Goal: Transaction & Acquisition: Purchase product/service

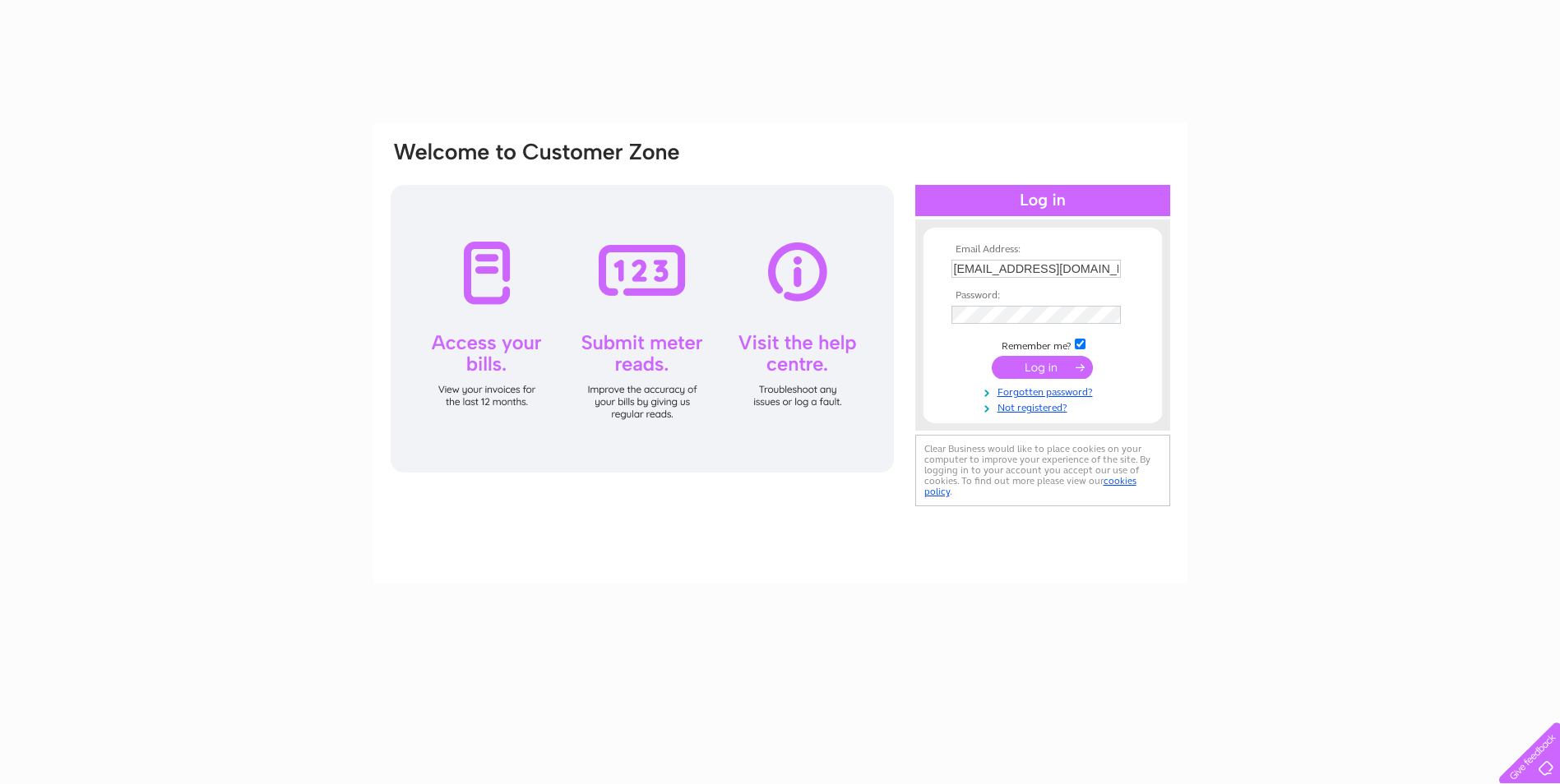
click at [1044, 365] on input "submit" at bounding box center [1042, 368] width 101 height 23
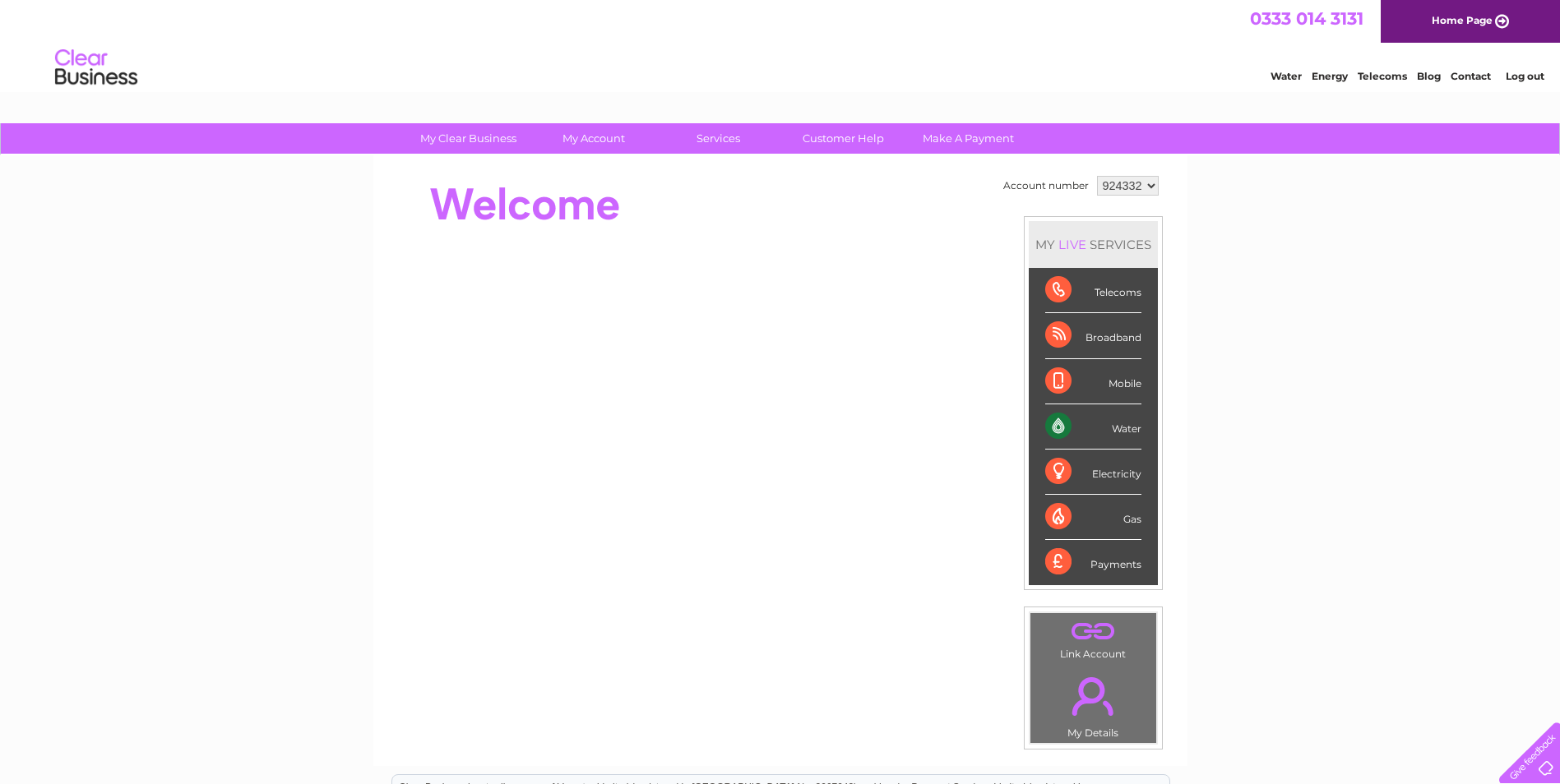
click at [1125, 432] on div "Water" at bounding box center [1092, 426] width 96 height 45
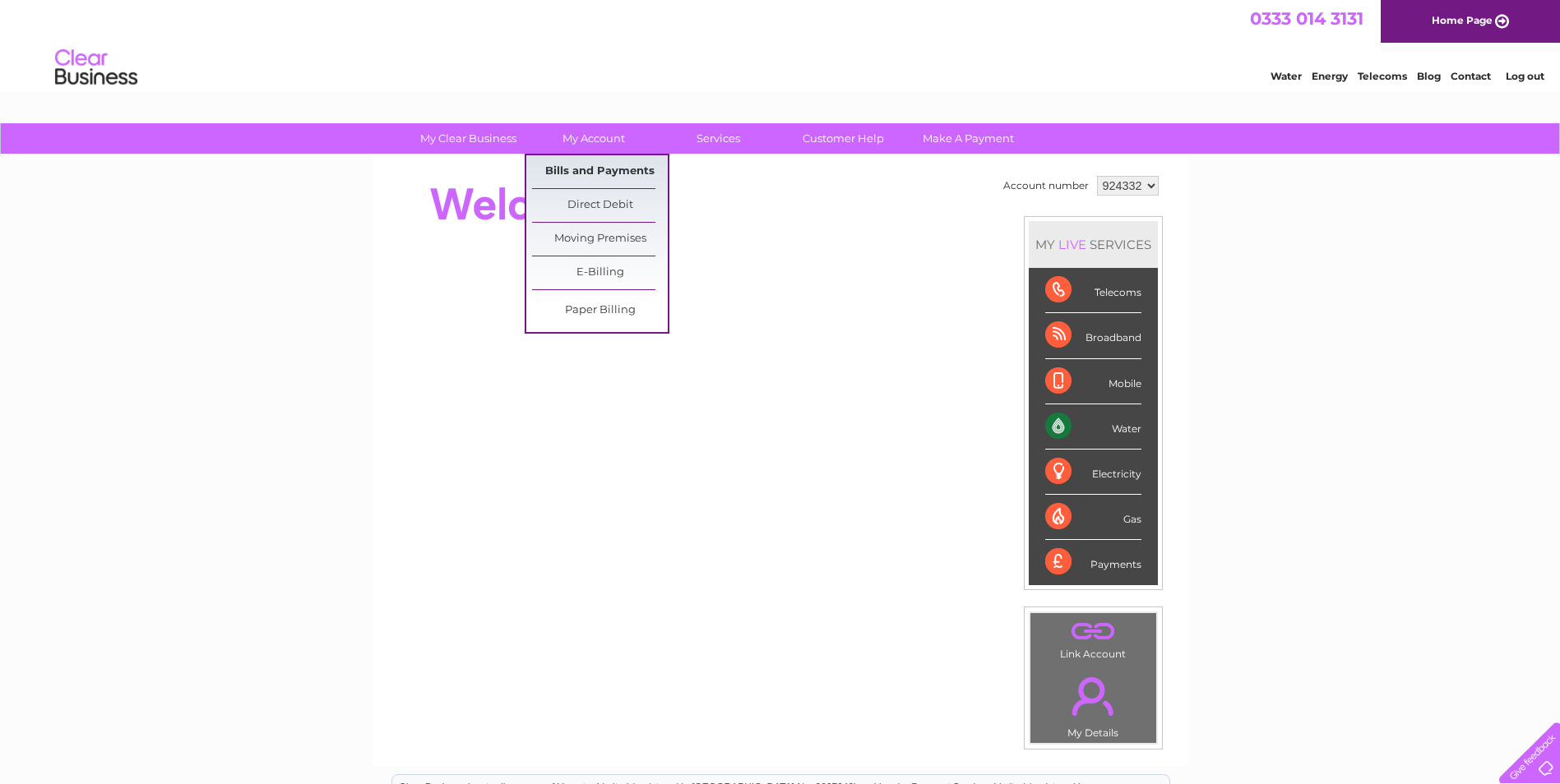
click at [577, 163] on link "Bills and Payments" at bounding box center [599, 172] width 135 height 33
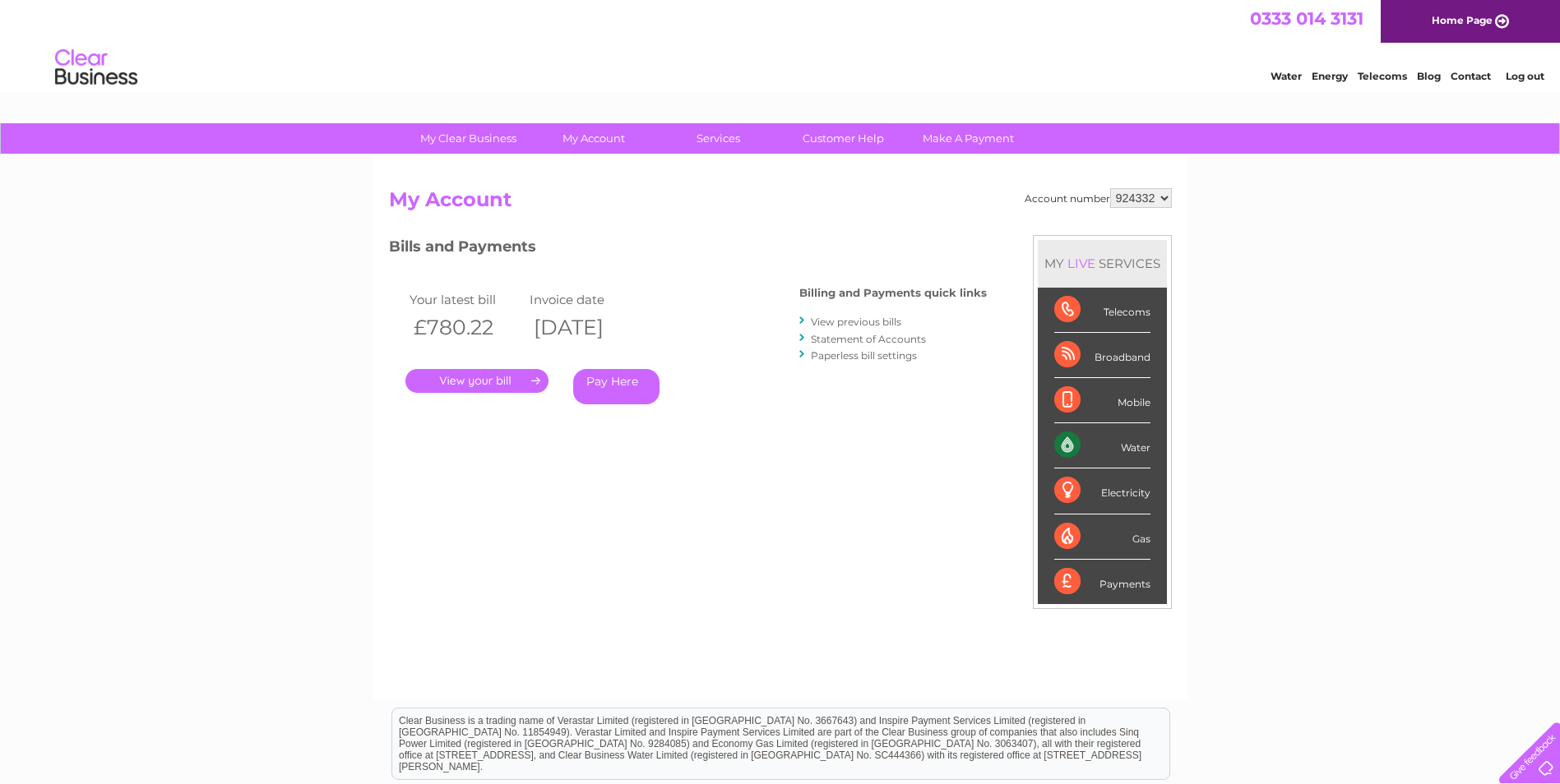
click at [494, 386] on link "." at bounding box center [476, 381] width 143 height 24
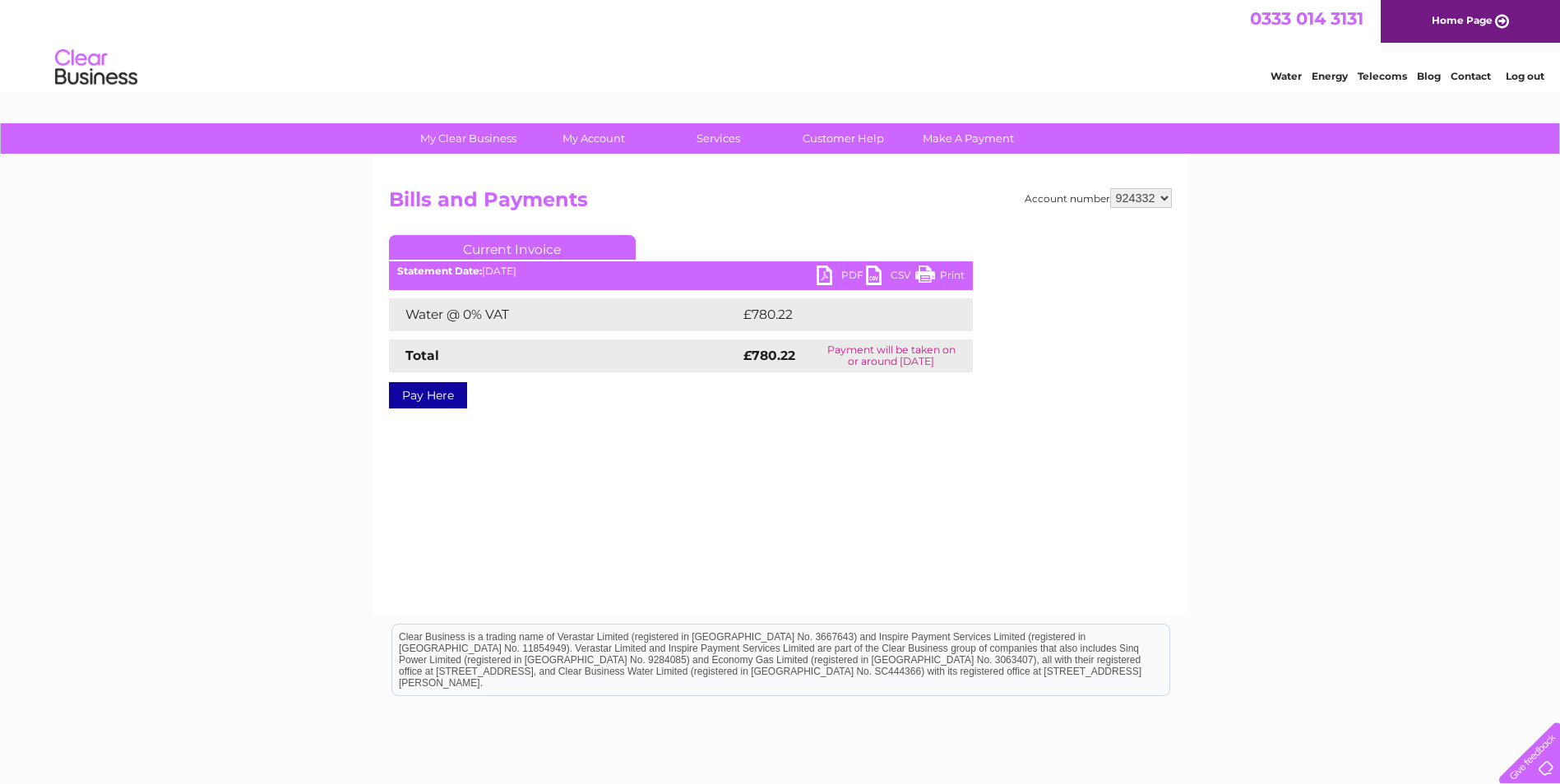
click at [845, 275] on link "PDF" at bounding box center [840, 277] width 49 height 24
click at [453, 396] on link "Pay Here" at bounding box center [427, 394] width 78 height 26
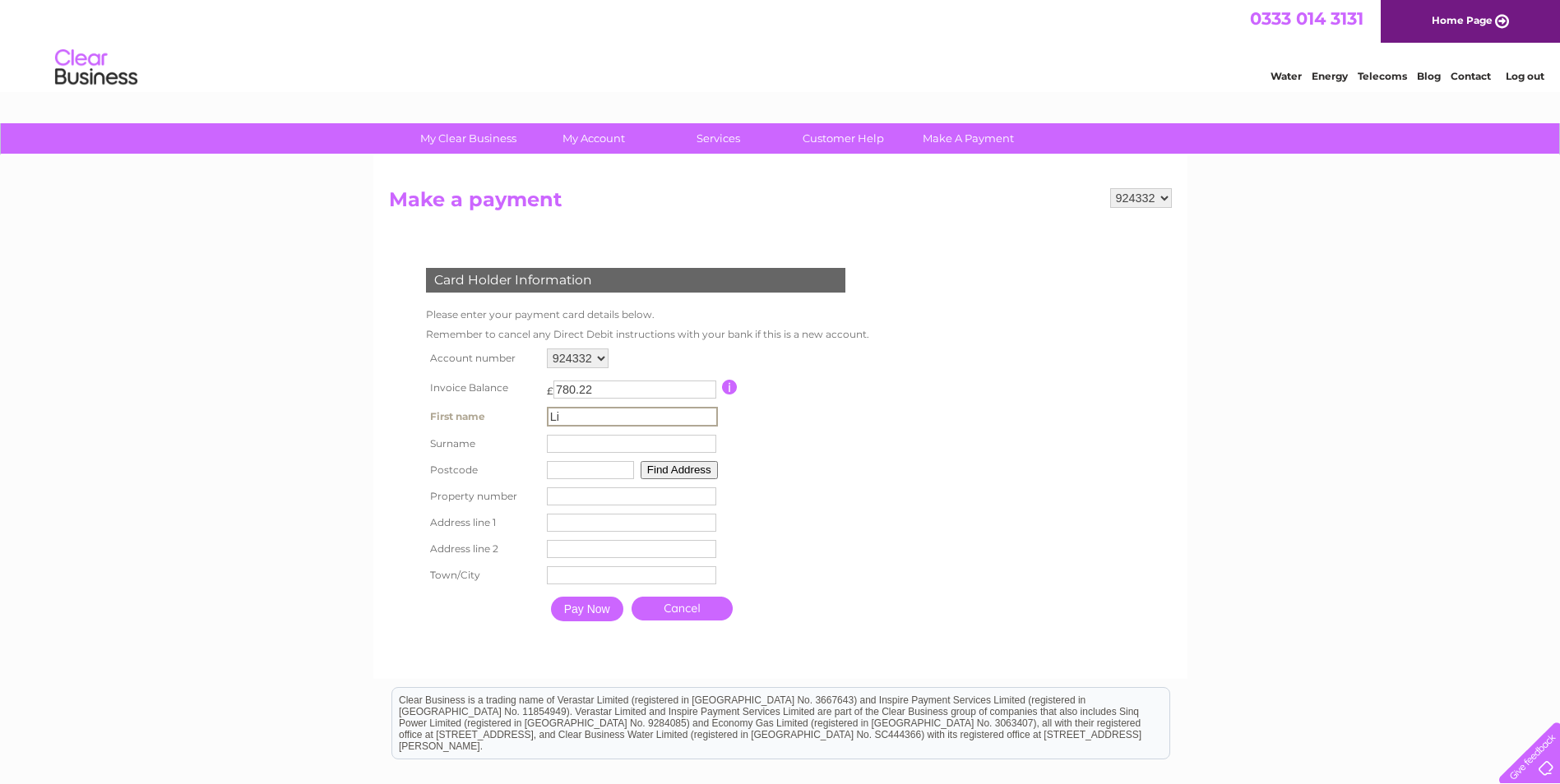
type input "Lisa"
type input "Crichton"
type input "dg2 0JJ"
type input "Rue Farm"
type input "Stepford Road"
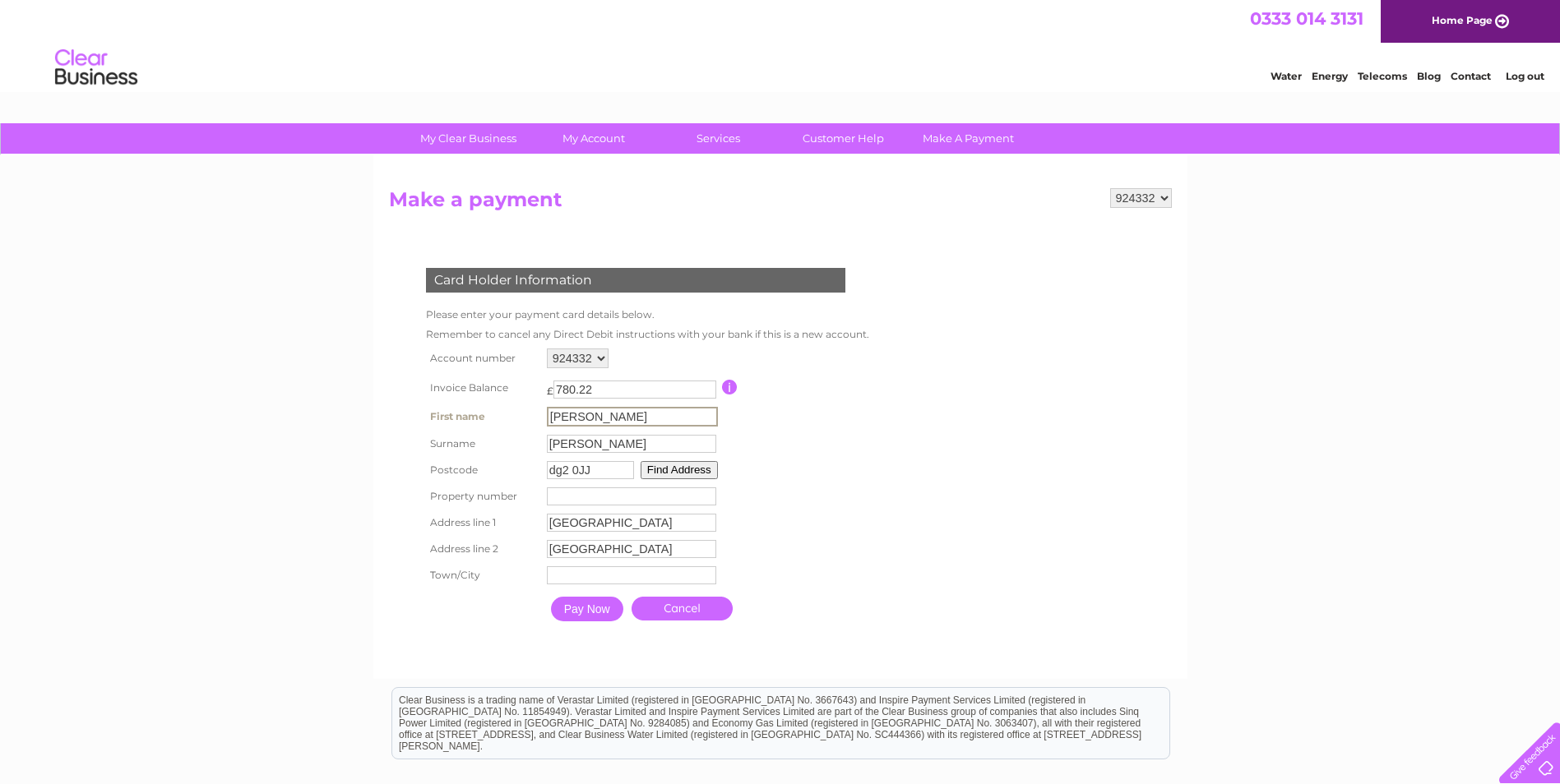
type input "Dumfries"
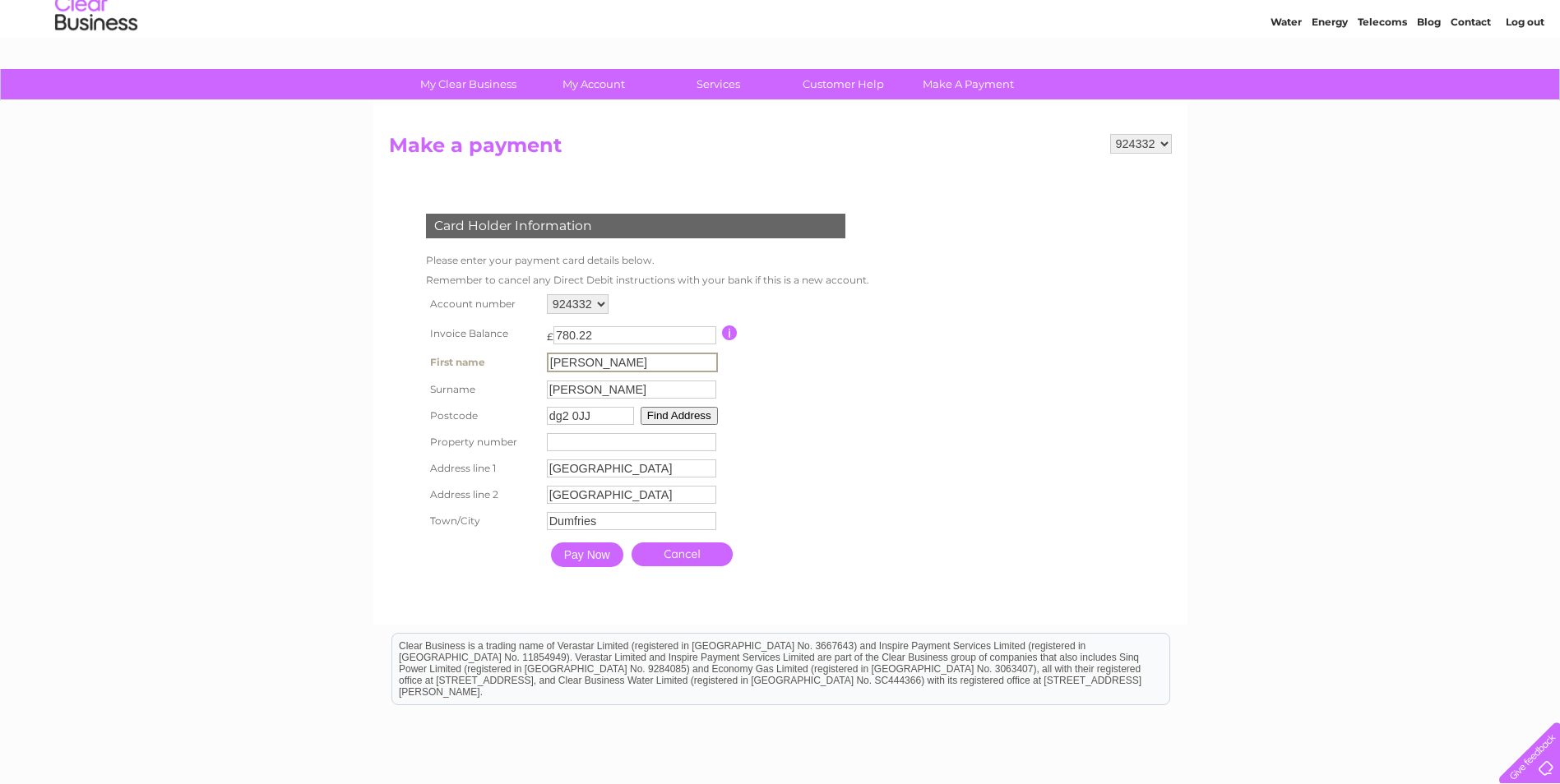
scroll to position [83, 0]
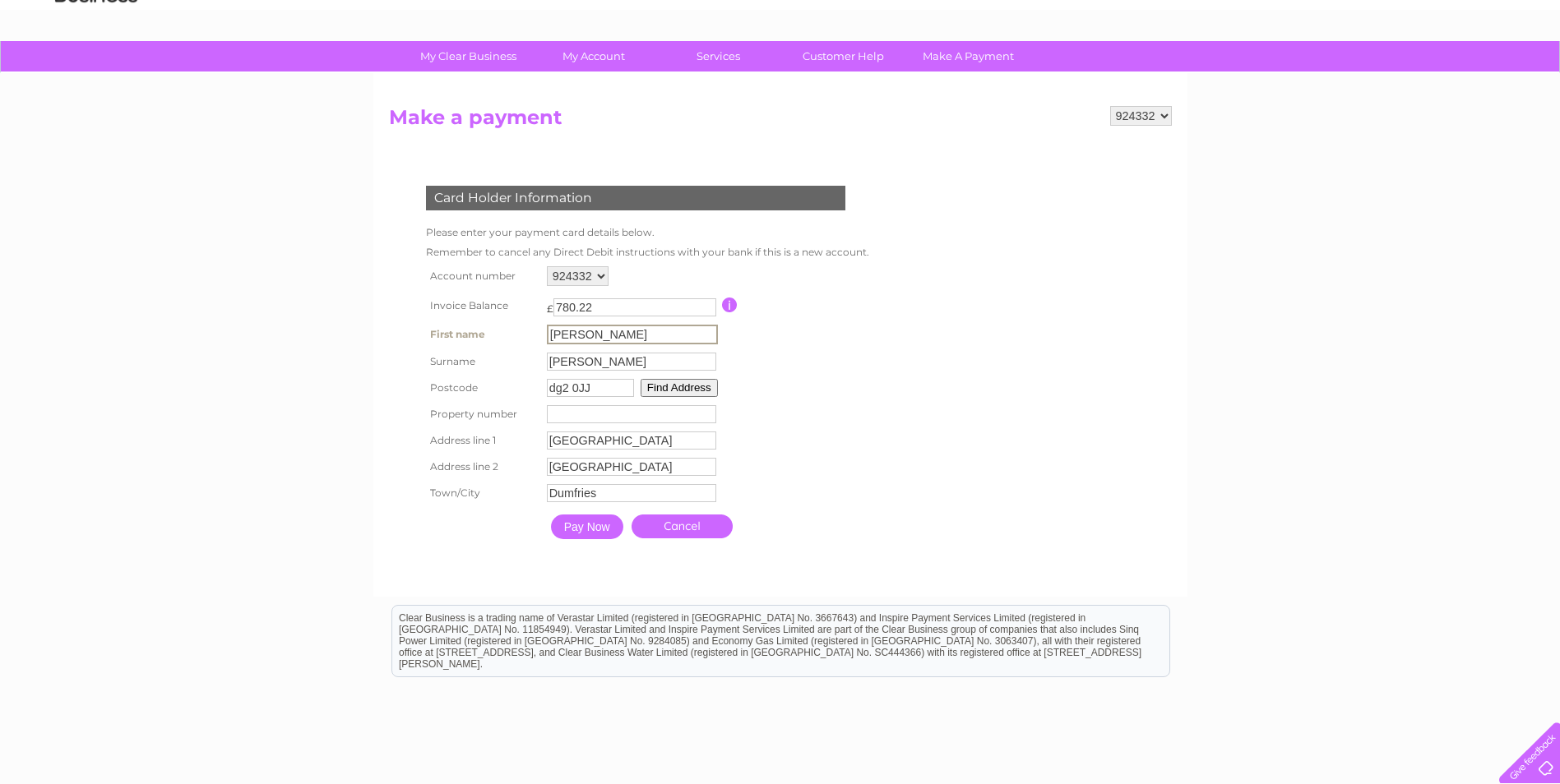
click at [564, 527] on input "Pay Now" at bounding box center [587, 527] width 72 height 25
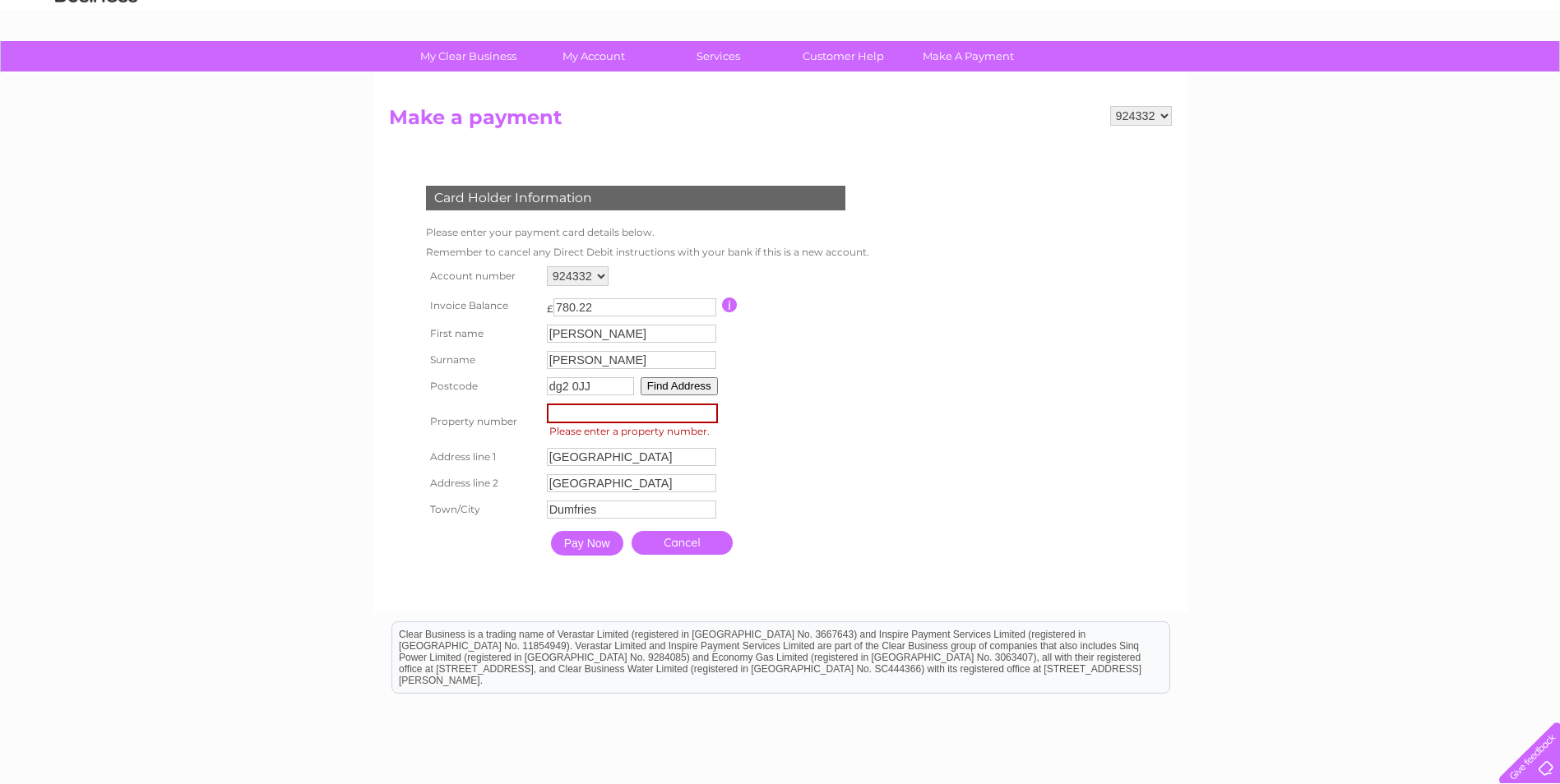
click at [585, 416] on input "number" at bounding box center [632, 413] width 171 height 20
click at [596, 419] on input "number" at bounding box center [632, 413] width 171 height 20
click at [604, 406] on input "number" at bounding box center [632, 413] width 171 height 20
click at [603, 406] on input "number" at bounding box center [632, 413] width 171 height 20
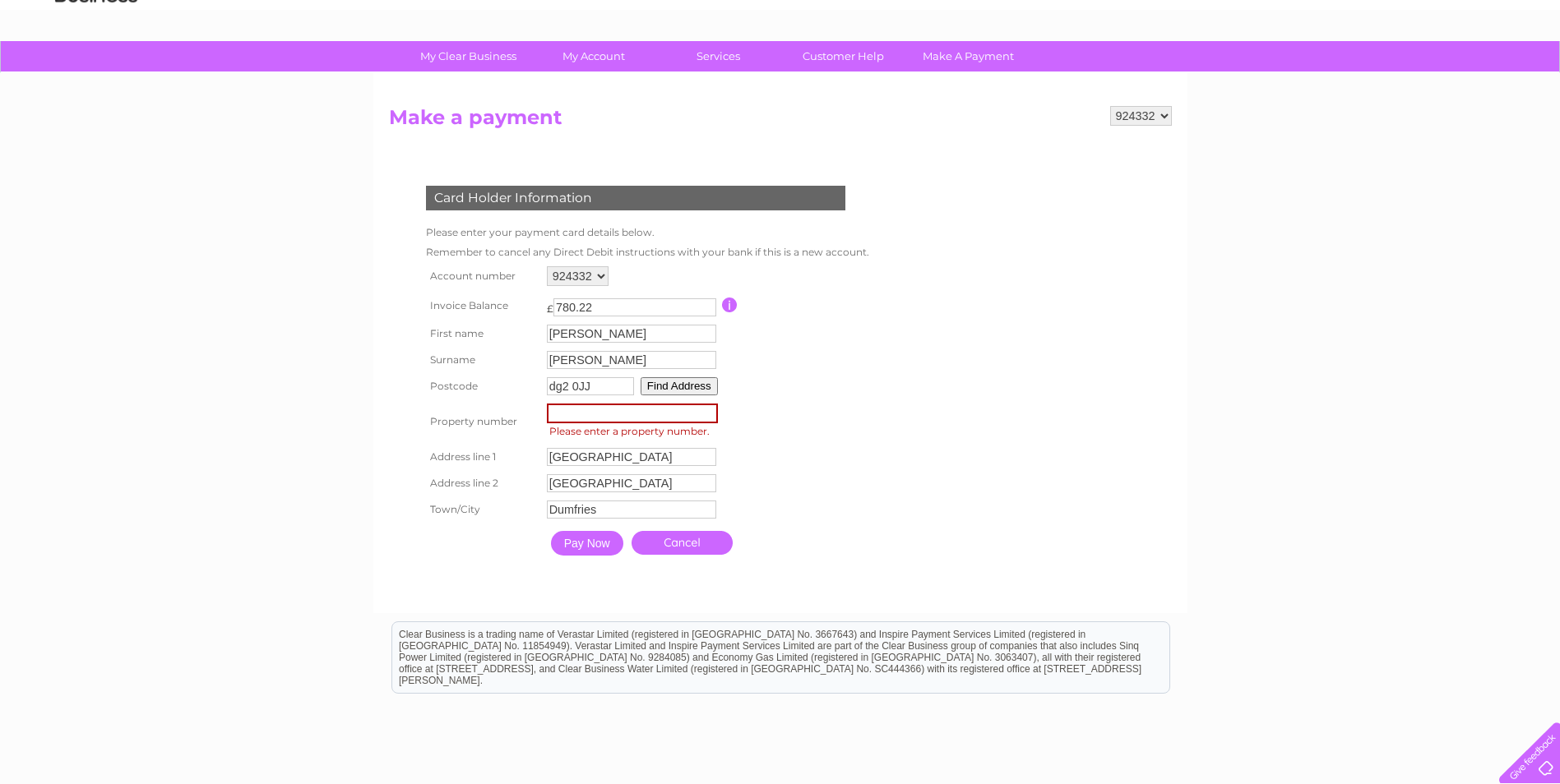
click at [603, 406] on input "number" at bounding box center [632, 413] width 171 height 20
click at [708, 410] on input "1" at bounding box center [632, 413] width 171 height 20
click at [708, 410] on input "2" at bounding box center [632, 413] width 171 height 20
type input "1"
click at [708, 418] on input "1" at bounding box center [632, 413] width 171 height 20
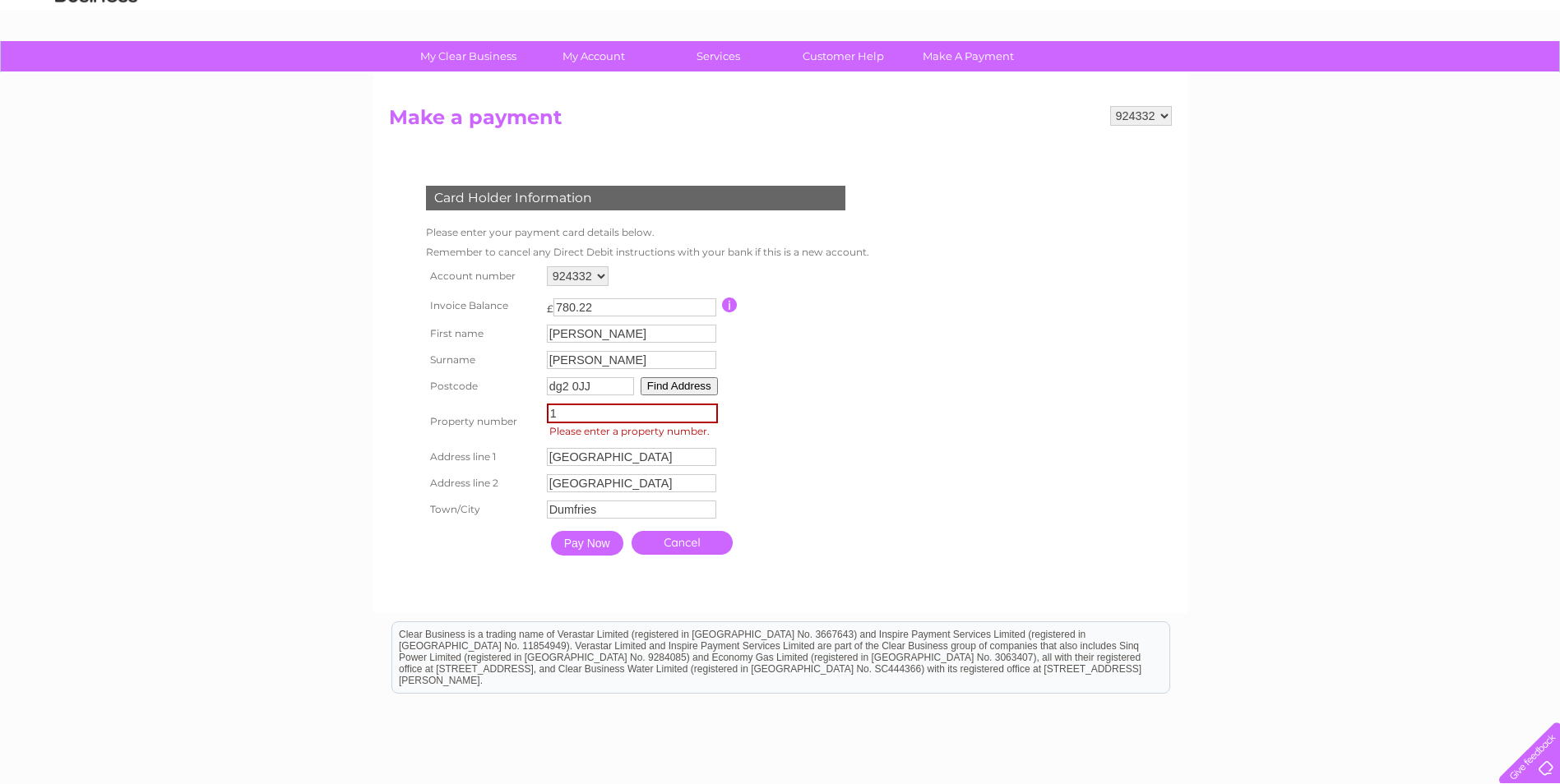
click at [592, 541] on input "Pay Now" at bounding box center [587, 543] width 72 height 25
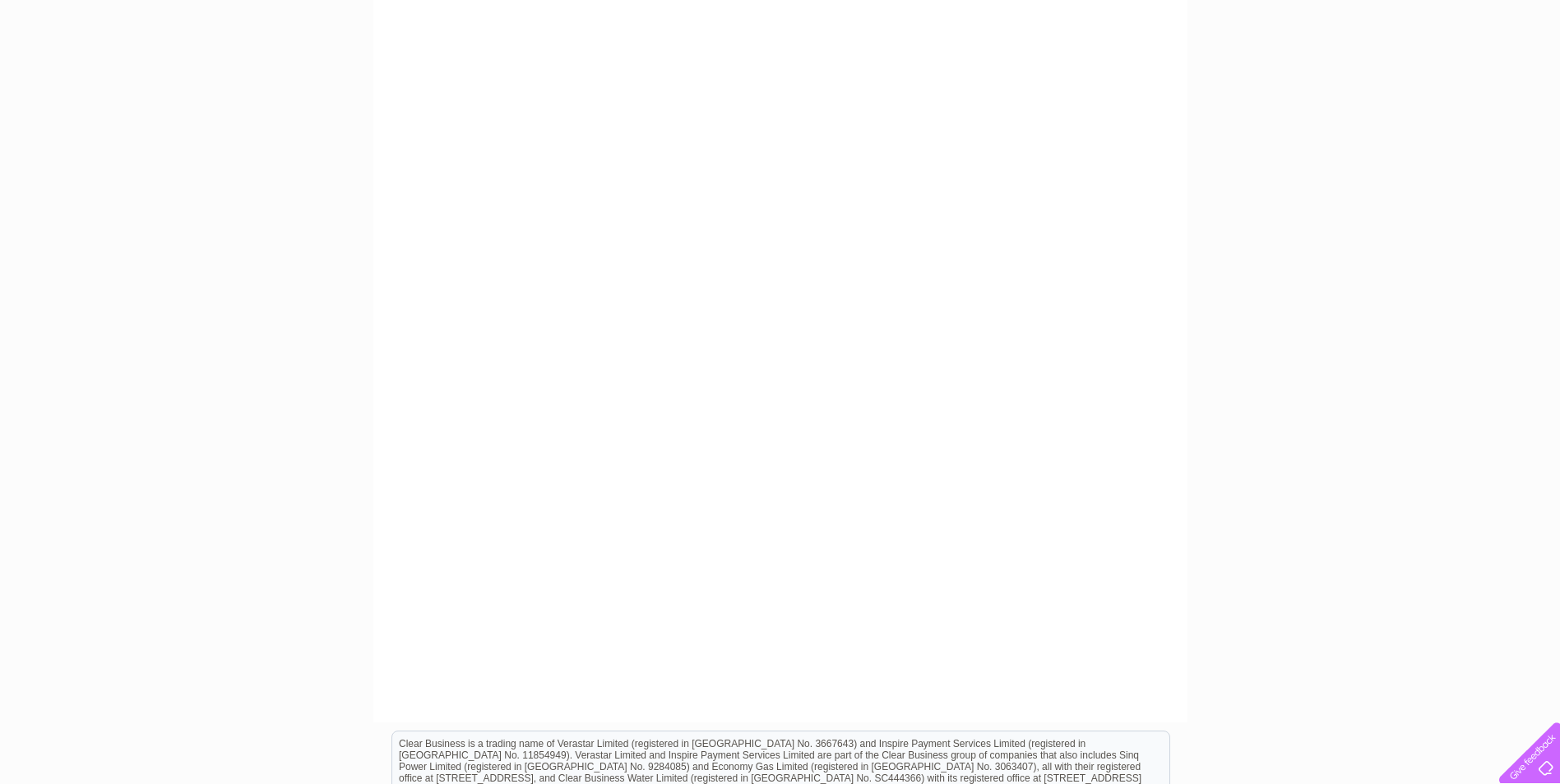
scroll to position [247, 0]
